Goal: Find specific page/section: Find specific page/section

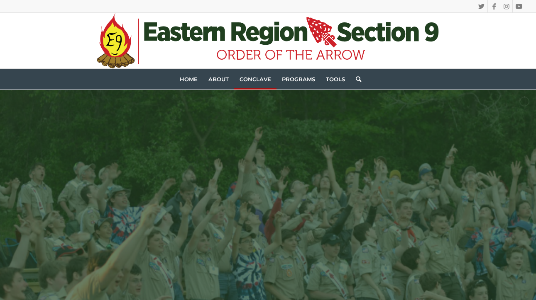
click at [258, 83] on link "Conclave" at bounding box center [255, 79] width 42 height 21
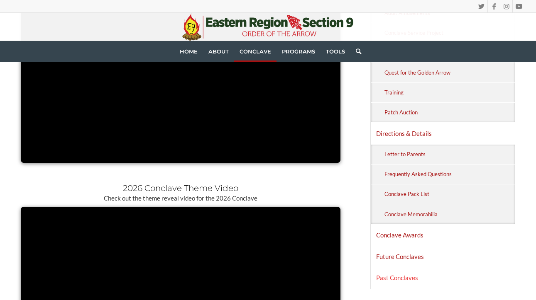
scroll to position [490, 0]
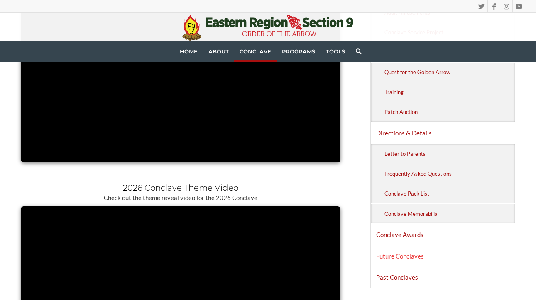
click at [416, 247] on link "Future Conclaves" at bounding box center [443, 256] width 144 height 21
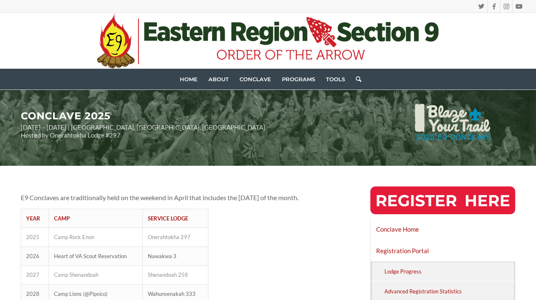
scroll to position [14, 0]
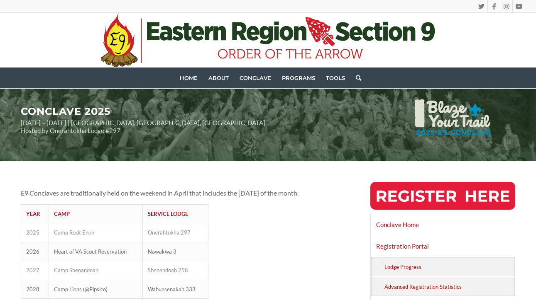
click at [278, 36] on icon at bounding box center [276, 31] width 5 height 19
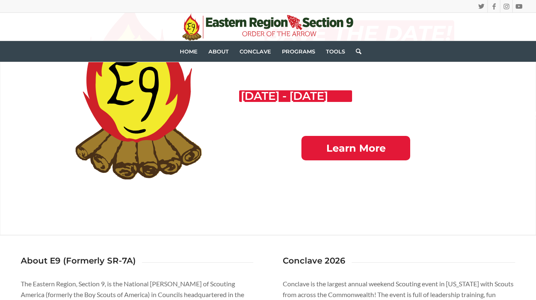
scroll to position [153, 0]
